Goal: Find specific page/section: Find specific page/section

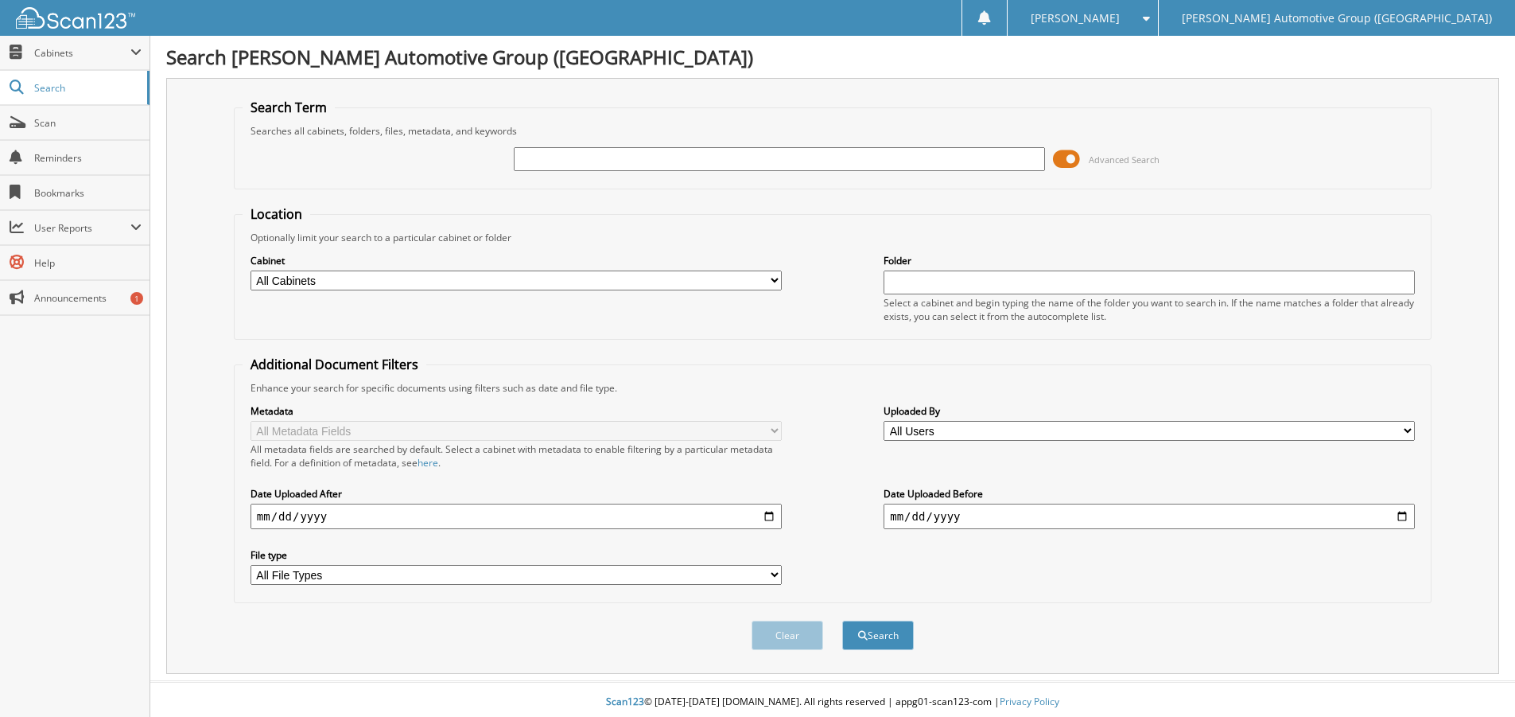
drag, startPoint x: 0, startPoint y: 0, endPoint x: 548, endPoint y: 160, distance: 571.0
click at [548, 160] on input "text" at bounding box center [779, 159] width 531 height 24
type input "351670"
click at [842, 621] on button "Search" at bounding box center [878, 635] width 72 height 29
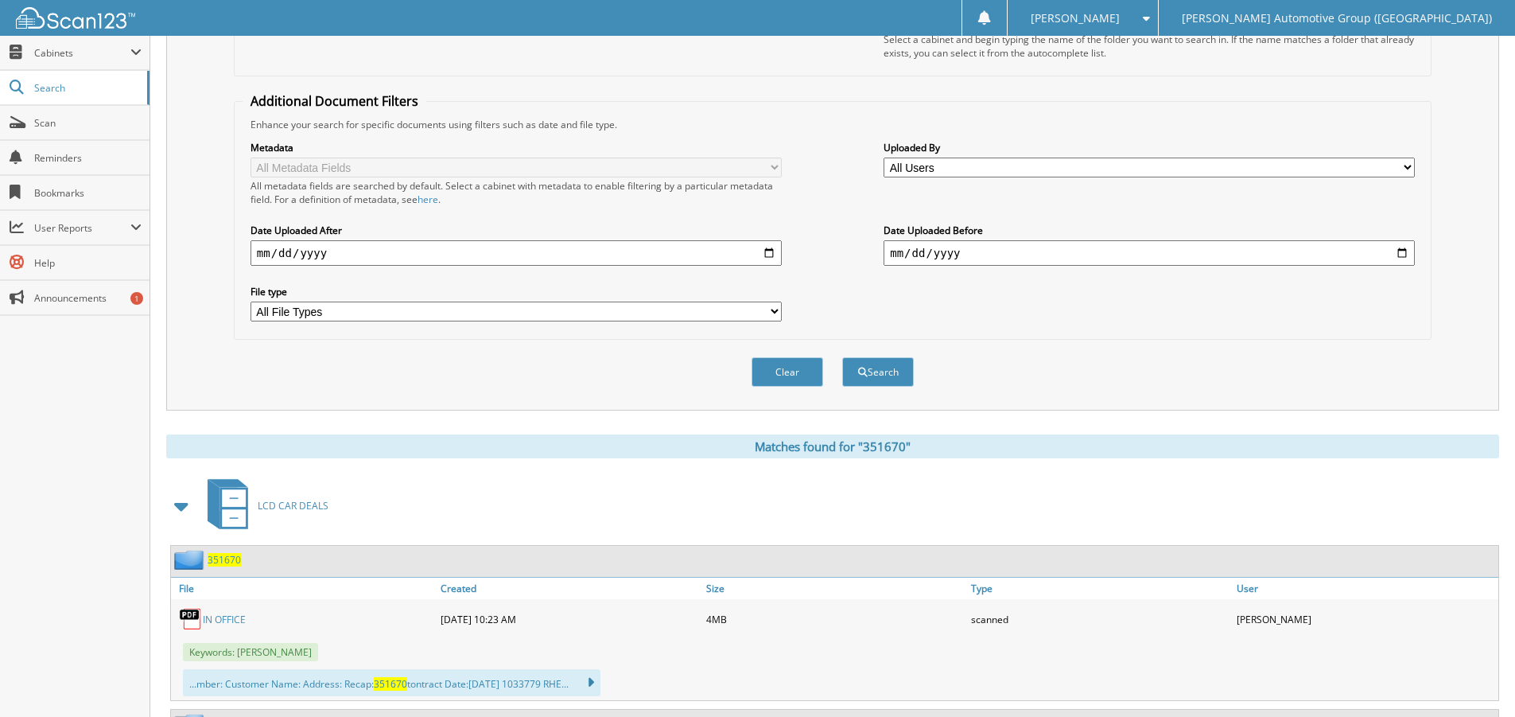
scroll to position [318, 0]
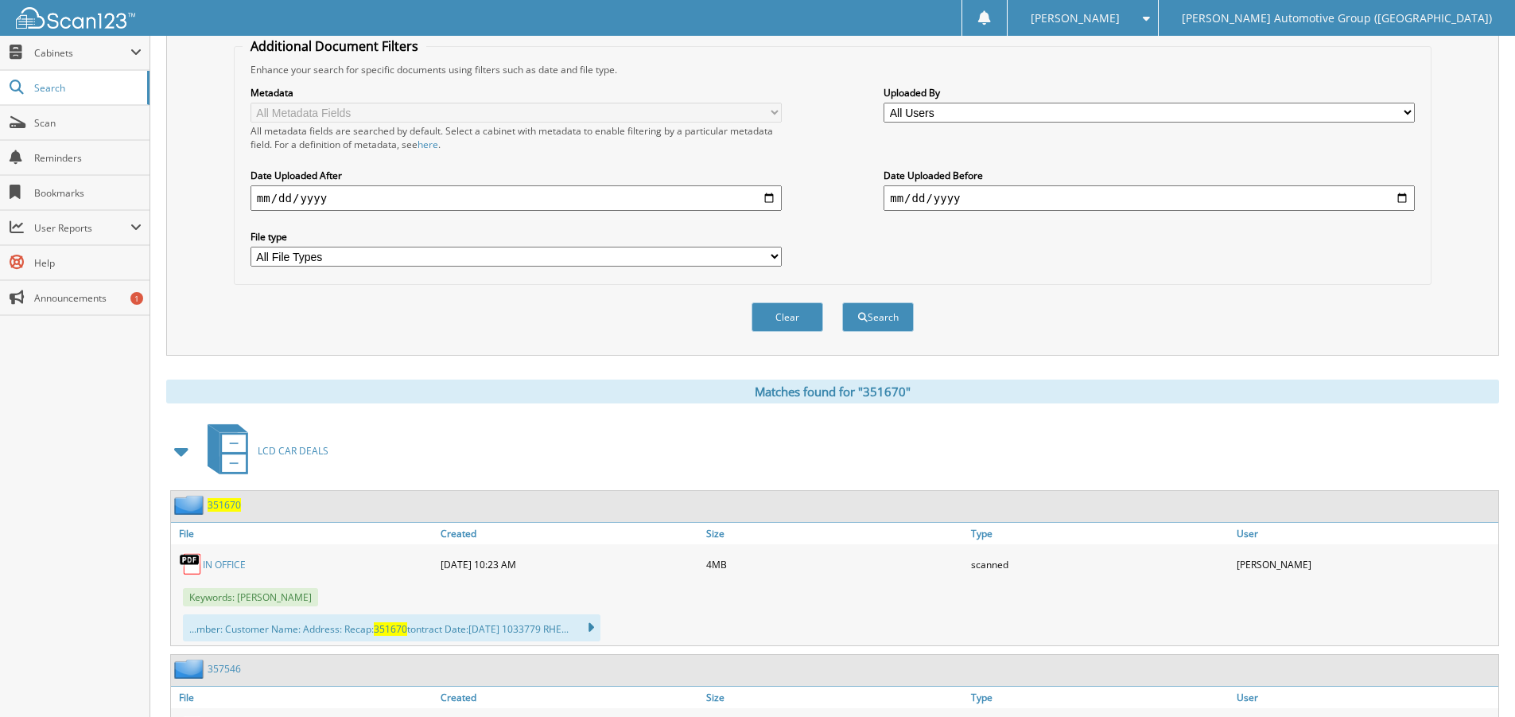
click at [219, 501] on span "351670" at bounding box center [224, 505] width 33 height 14
